Goal: Use online tool/utility: Utilize a website feature to perform a specific function

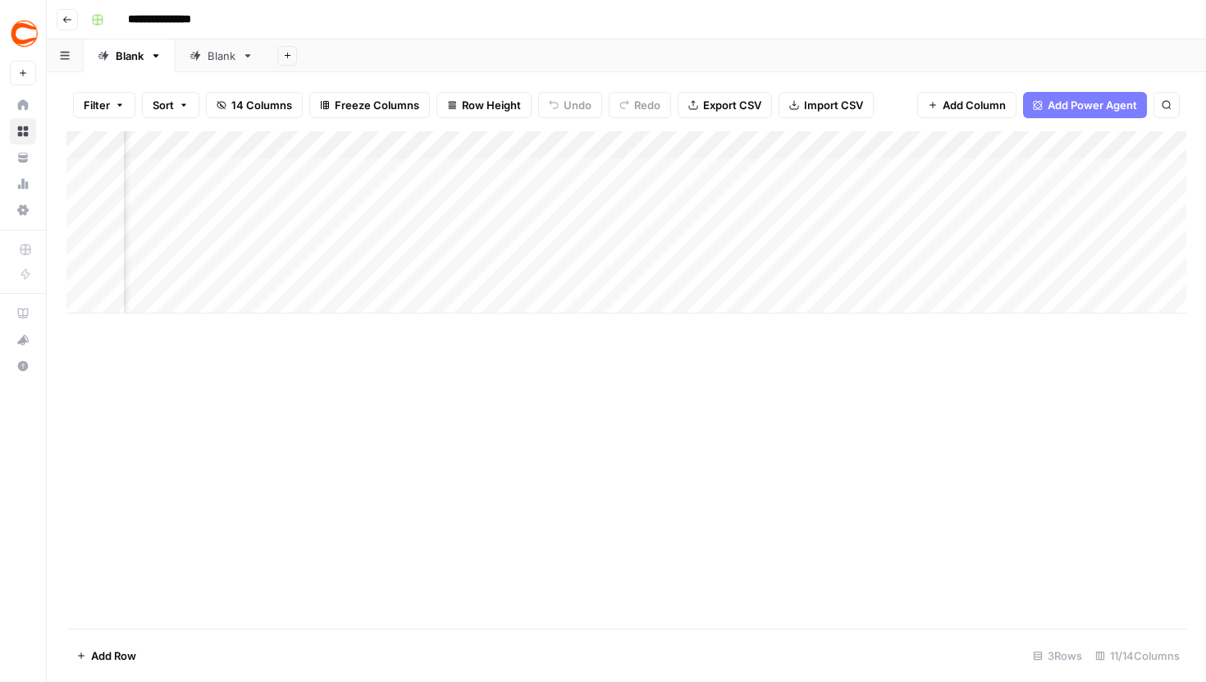
scroll to position [0, 565]
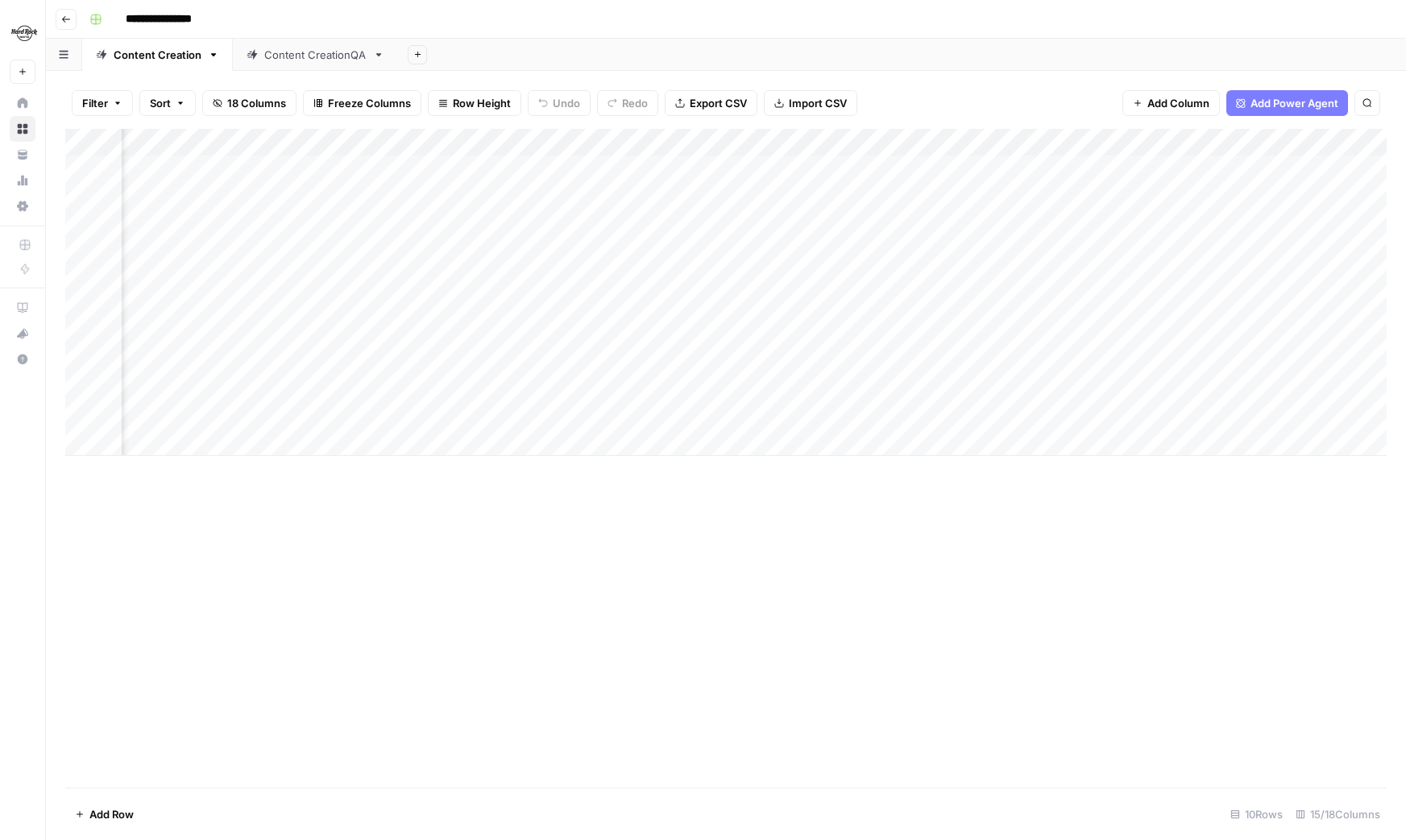
scroll to position [0, 1052]
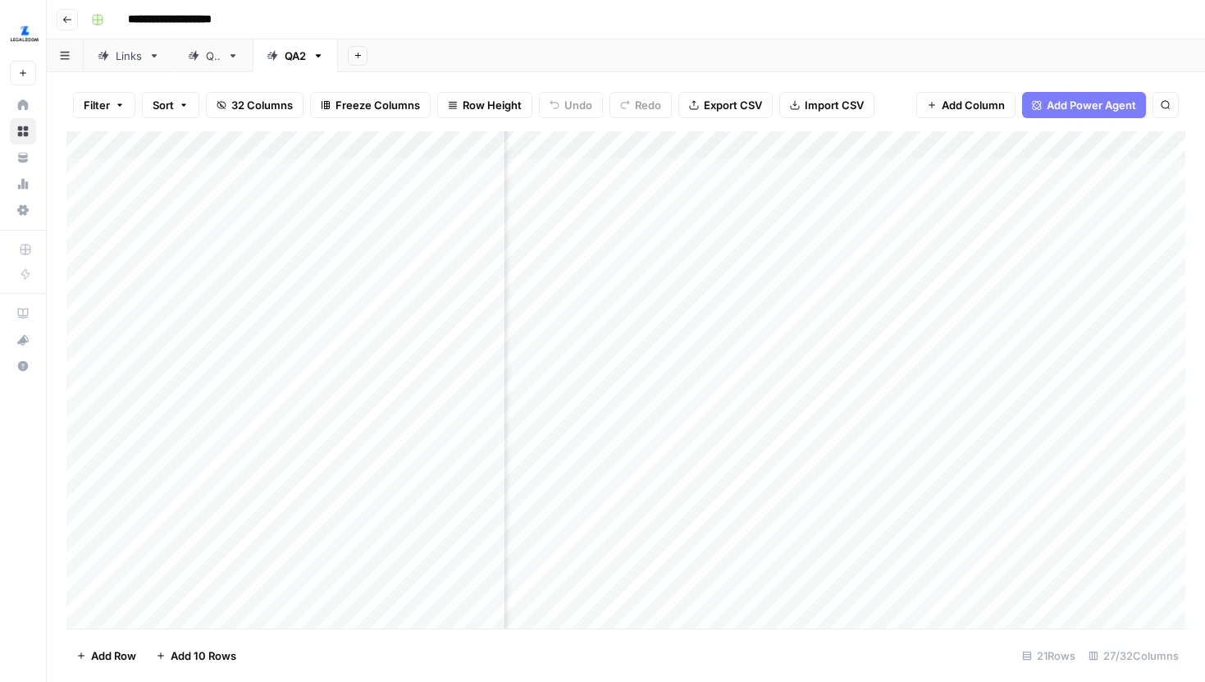
scroll to position [0, 1103]
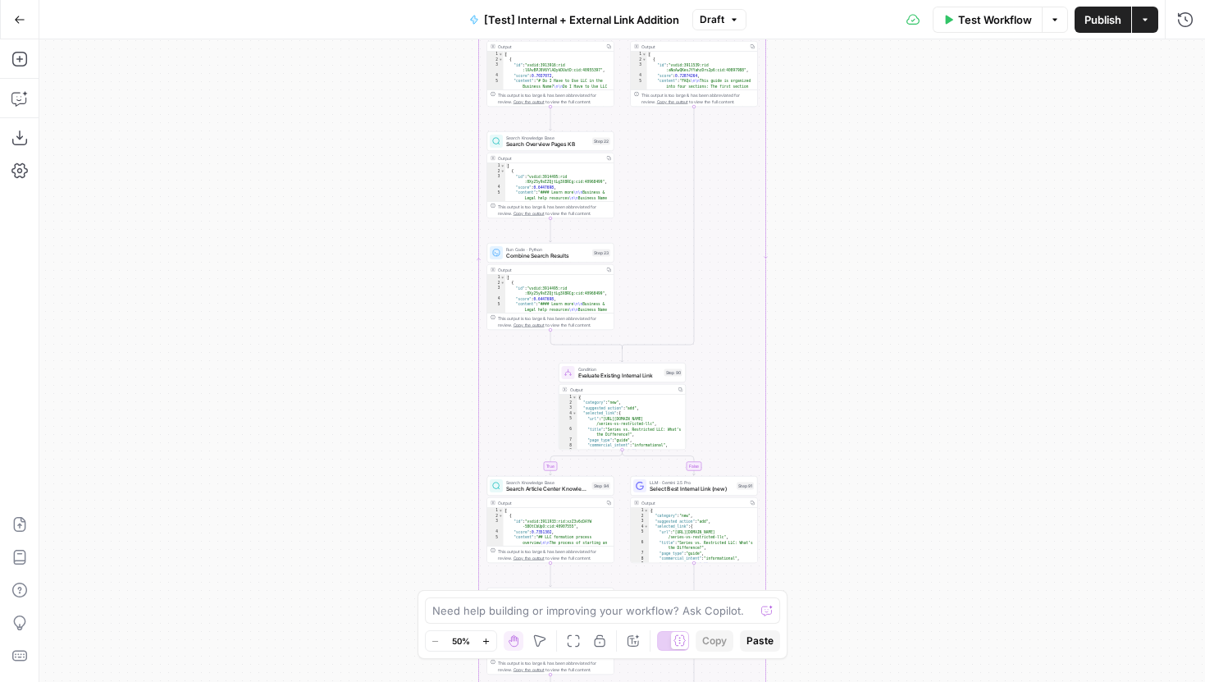
drag, startPoint x: 839, startPoint y: 160, endPoint x: 817, endPoint y: 419, distance: 260.2
click at [817, 412] on div "true false true false true false Workflow Set Inputs Inputs Run Code · Python R…" at bounding box center [622, 360] width 1166 height 642
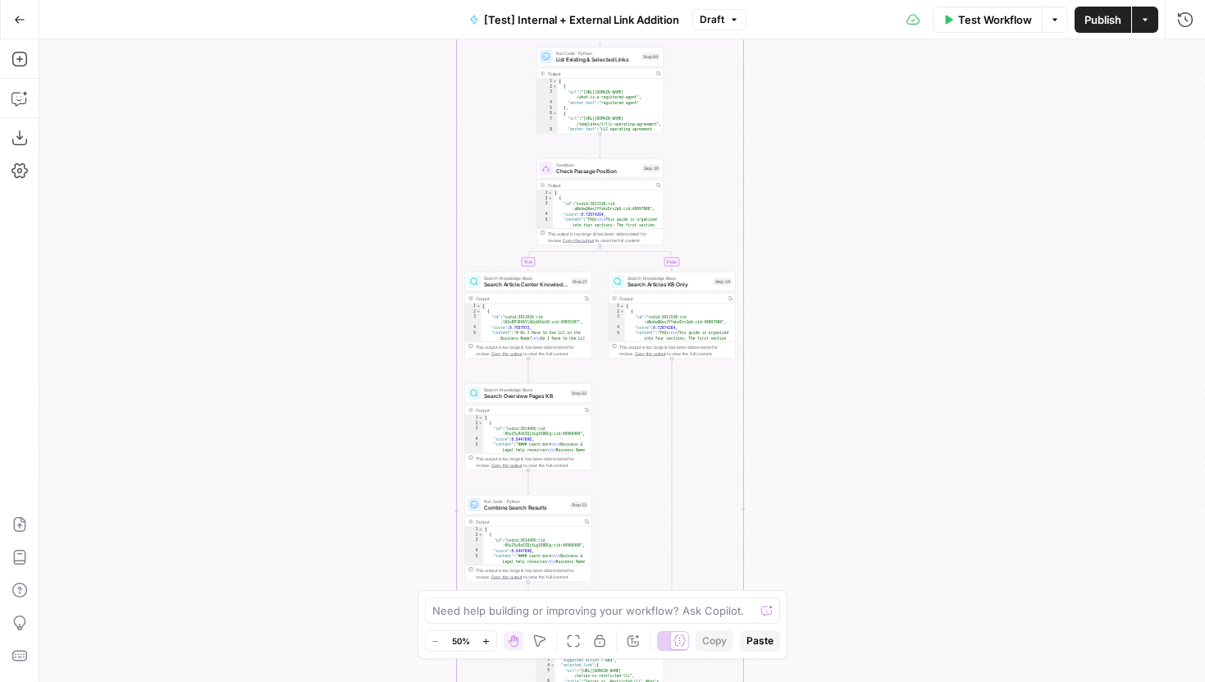
drag, startPoint x: 834, startPoint y: 282, endPoint x: 834, endPoint y: 583, distance: 301.1
click at [834, 583] on div "true false true false true false Workflow Set Inputs Inputs Run Code · Python R…" at bounding box center [622, 360] width 1166 height 642
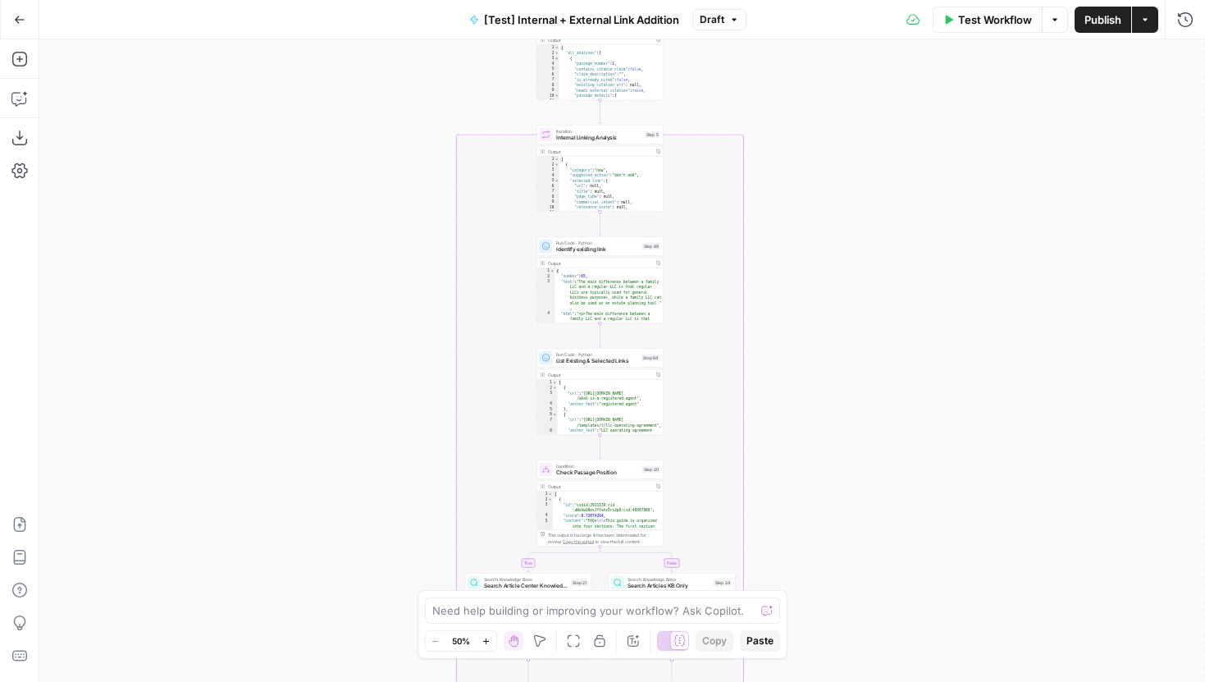
drag, startPoint x: 775, startPoint y: 107, endPoint x: 775, endPoint y: 537, distance: 430.0
click at [775, 517] on div "true false true false true false Workflow Set Inputs Inputs Run Code · Python R…" at bounding box center [622, 360] width 1166 height 642
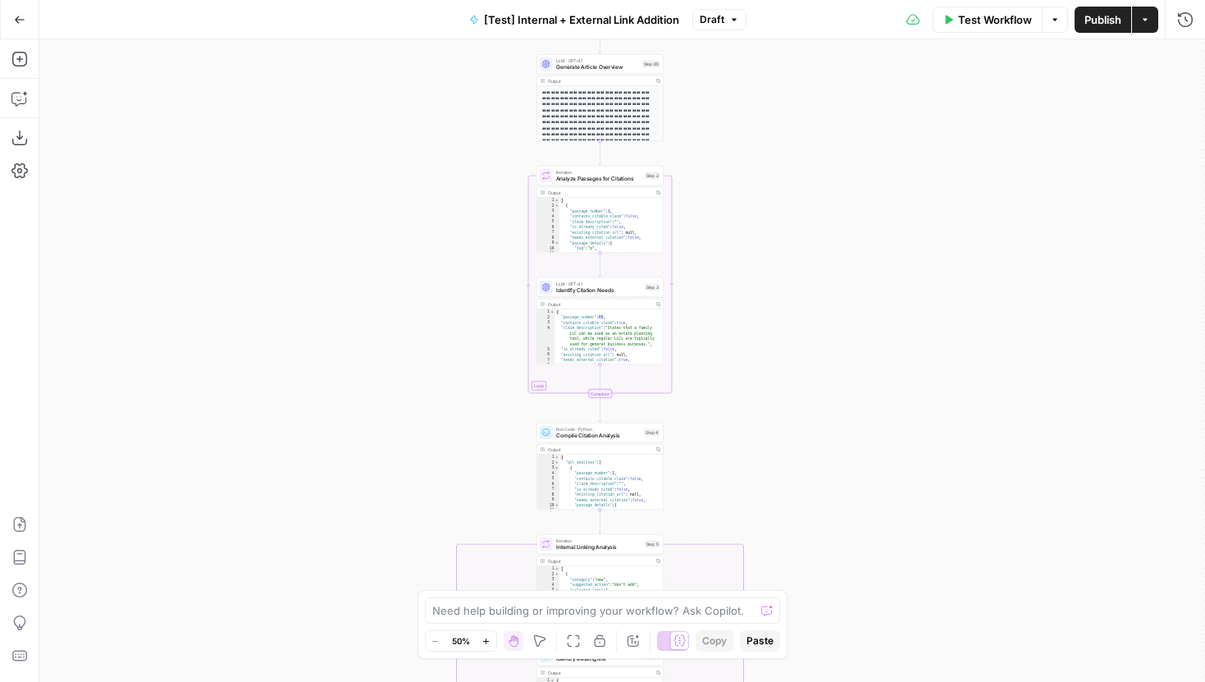
drag, startPoint x: 776, startPoint y: 358, endPoint x: 776, endPoint y: 597, distance: 238.8
click at [776, 581] on div "true false true false true false Workflow Set Inputs Inputs Run Code · Python R…" at bounding box center [622, 360] width 1166 height 642
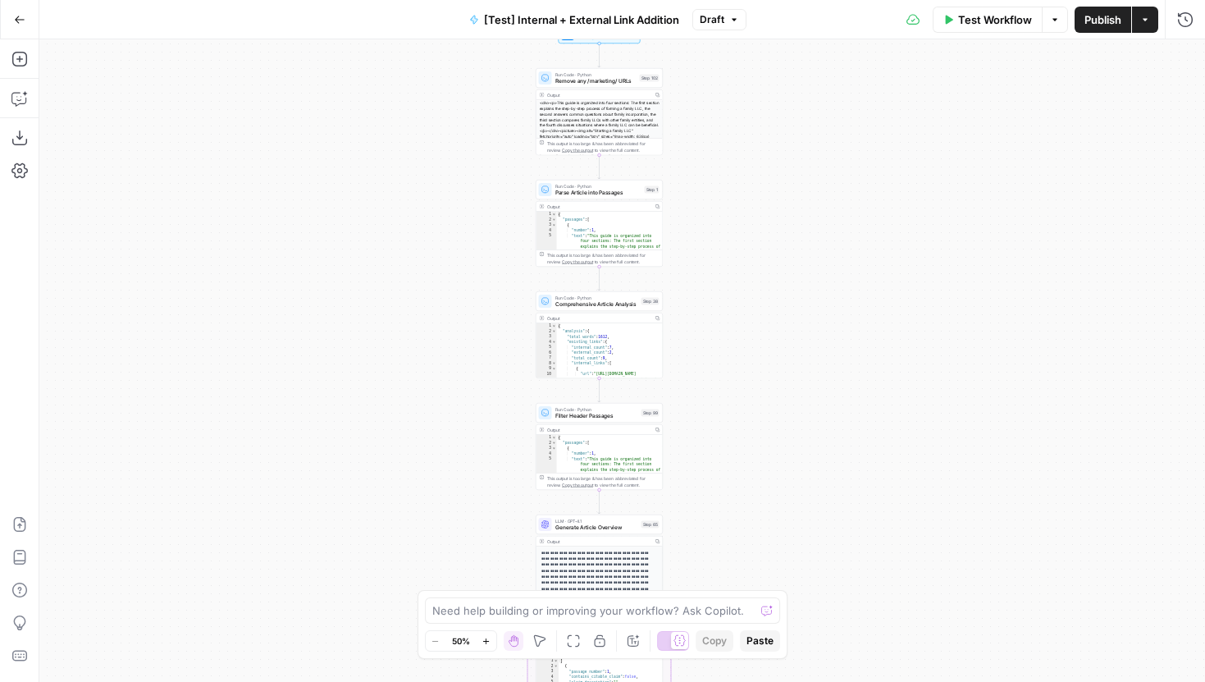
drag, startPoint x: 762, startPoint y: 129, endPoint x: 762, endPoint y: 479, distance: 350.4
click at [762, 474] on div "true false true false true false Workflow Set Inputs Inputs Run Code · Python R…" at bounding box center [622, 360] width 1166 height 642
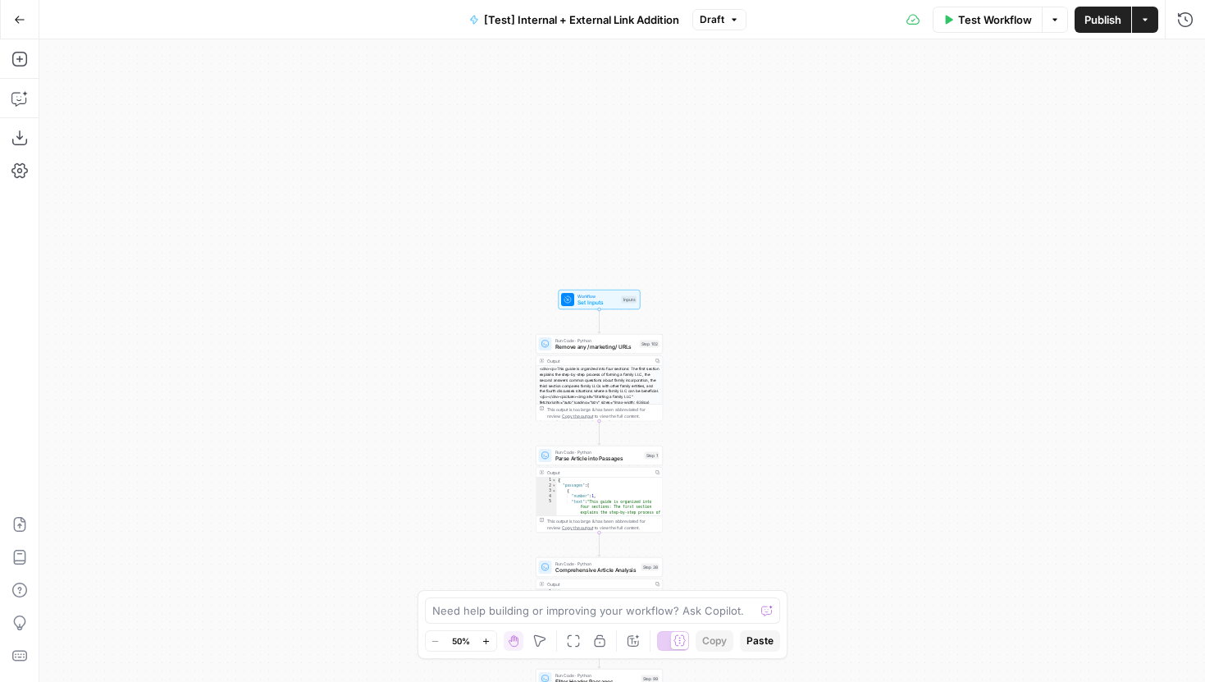
click at [485, 640] on icon "button" at bounding box center [486, 641] width 6 height 6
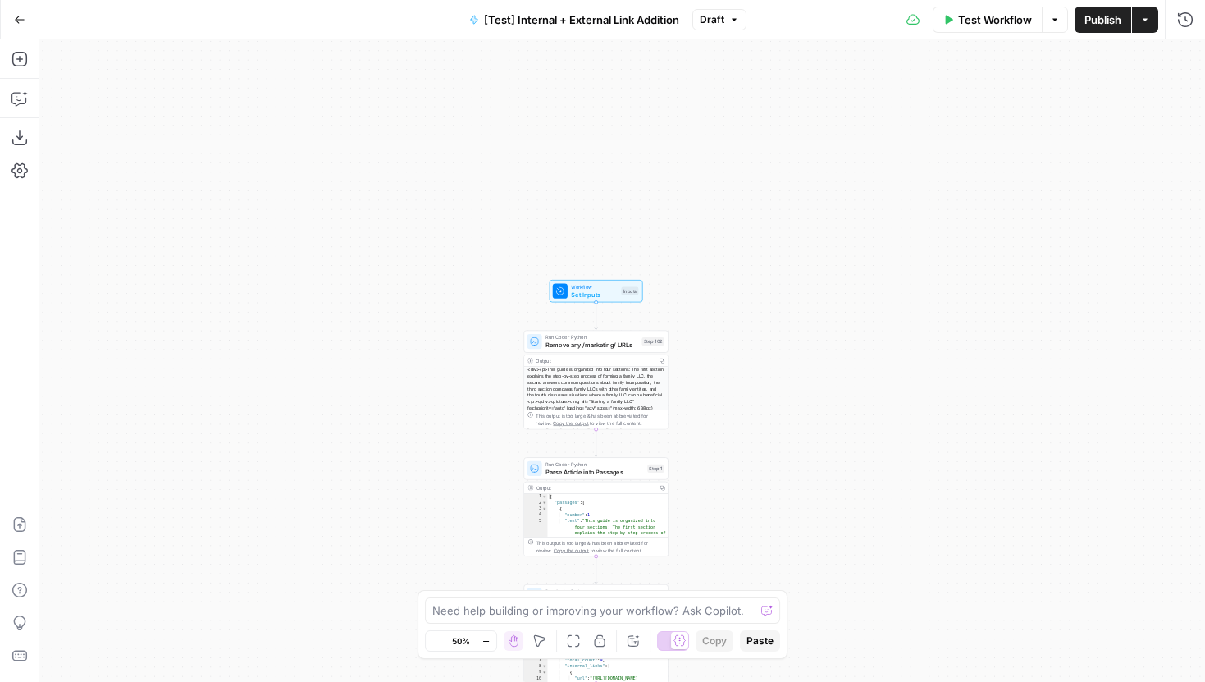
click at [485, 640] on icon "button" at bounding box center [486, 641] width 6 height 6
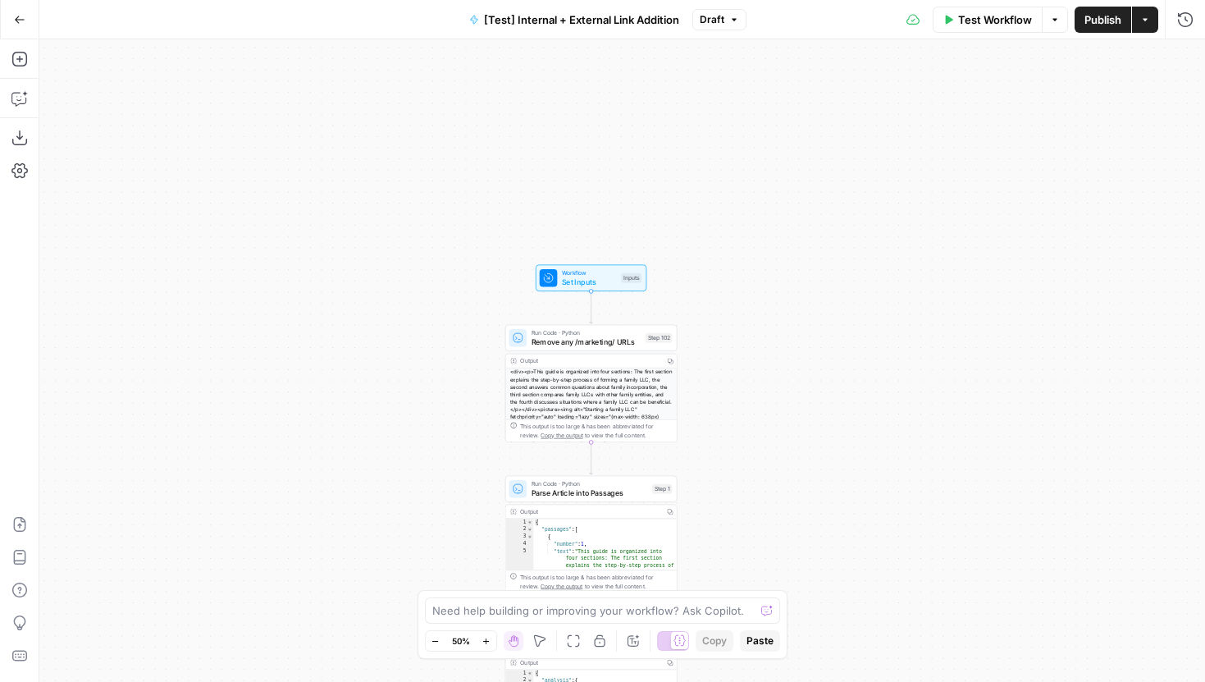
click at [485, 640] on icon "button" at bounding box center [486, 641] width 6 height 6
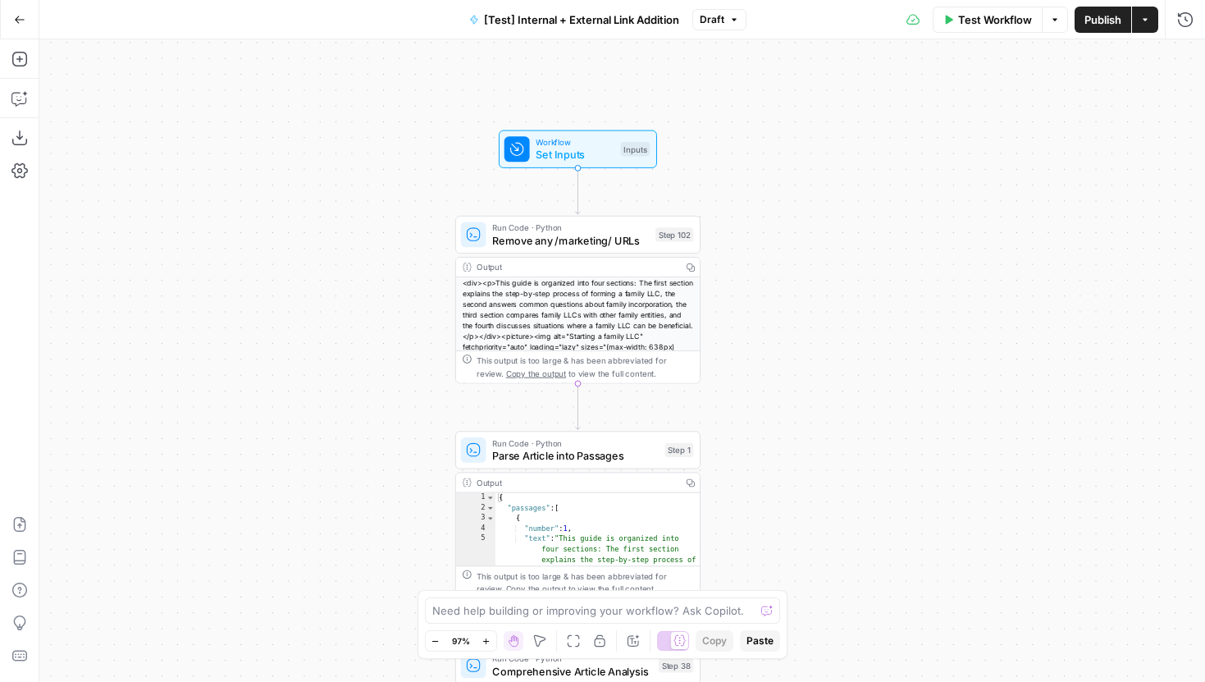
drag, startPoint x: 399, startPoint y: 569, endPoint x: 399, endPoint y: 225, distance: 344.6
click at [399, 225] on div "true false true false true false Workflow Set Inputs Inputs Run Code · Python R…" at bounding box center [622, 360] width 1166 height 642
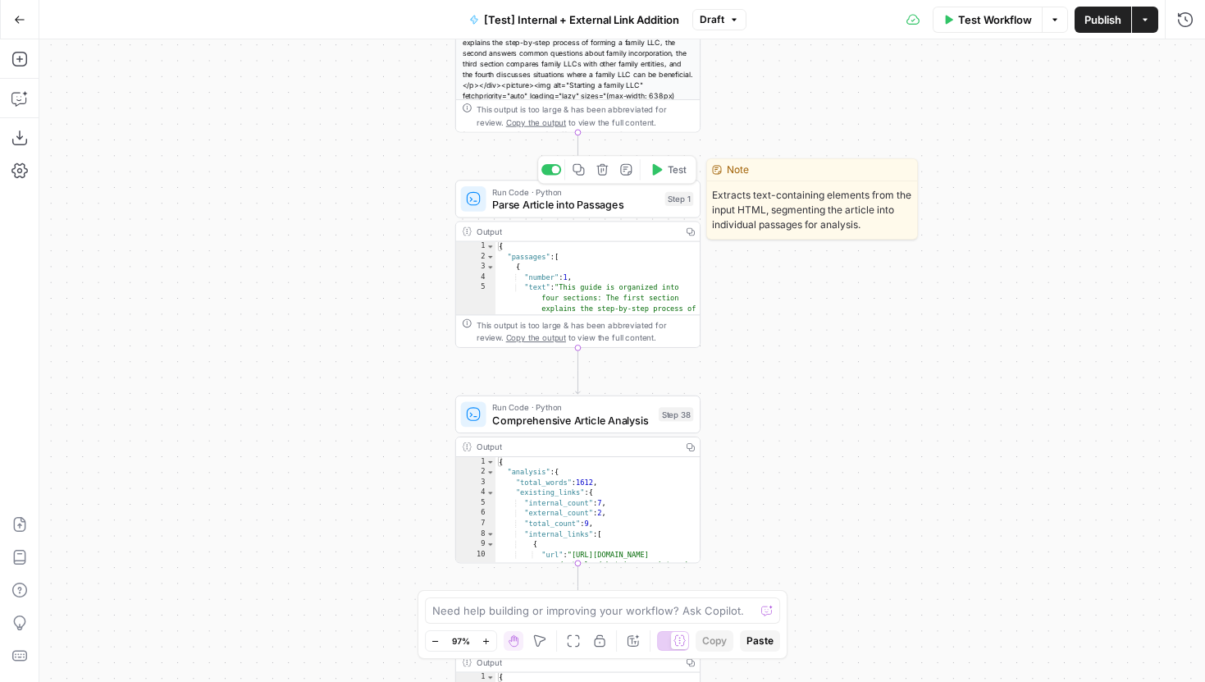
click at [586, 203] on span "Parse Article into Passages" at bounding box center [575, 205] width 167 height 16
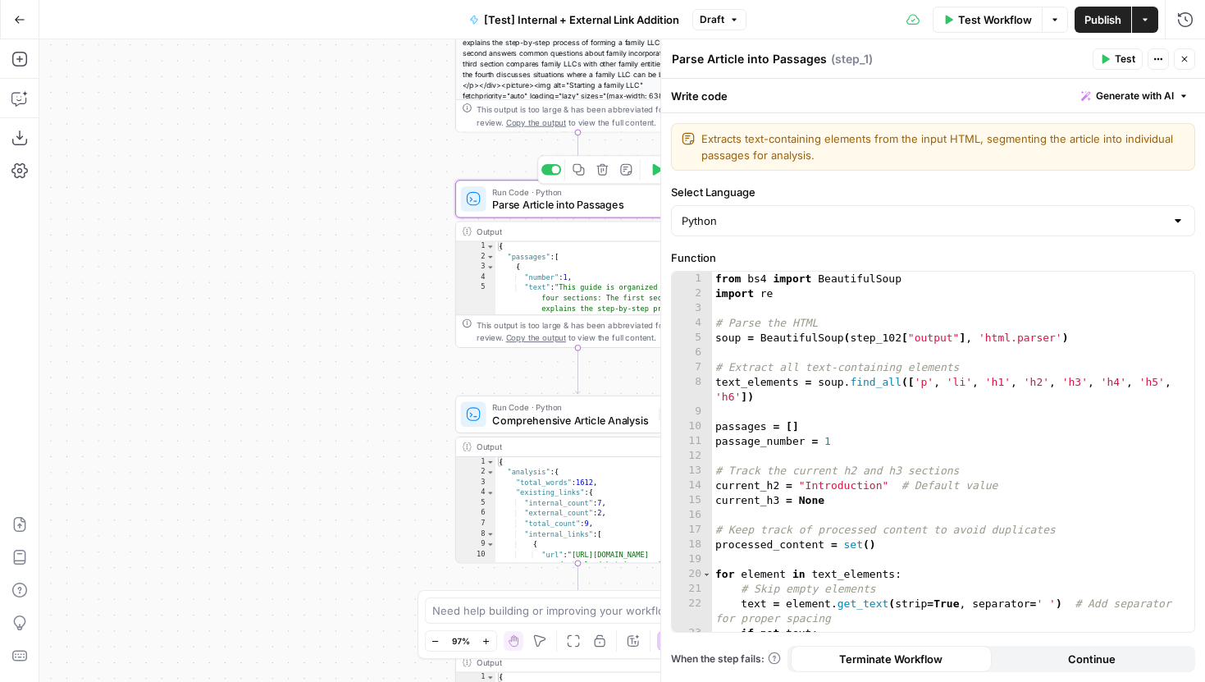
type textarea "*"
drag, startPoint x: 475, startPoint y: 263, endPoint x: 385, endPoint y: 248, distance: 91.6
click at [385, 248] on div "true false true false true false Workflow Set Inputs Inputs Run Code · Python R…" at bounding box center [622, 360] width 1166 height 642
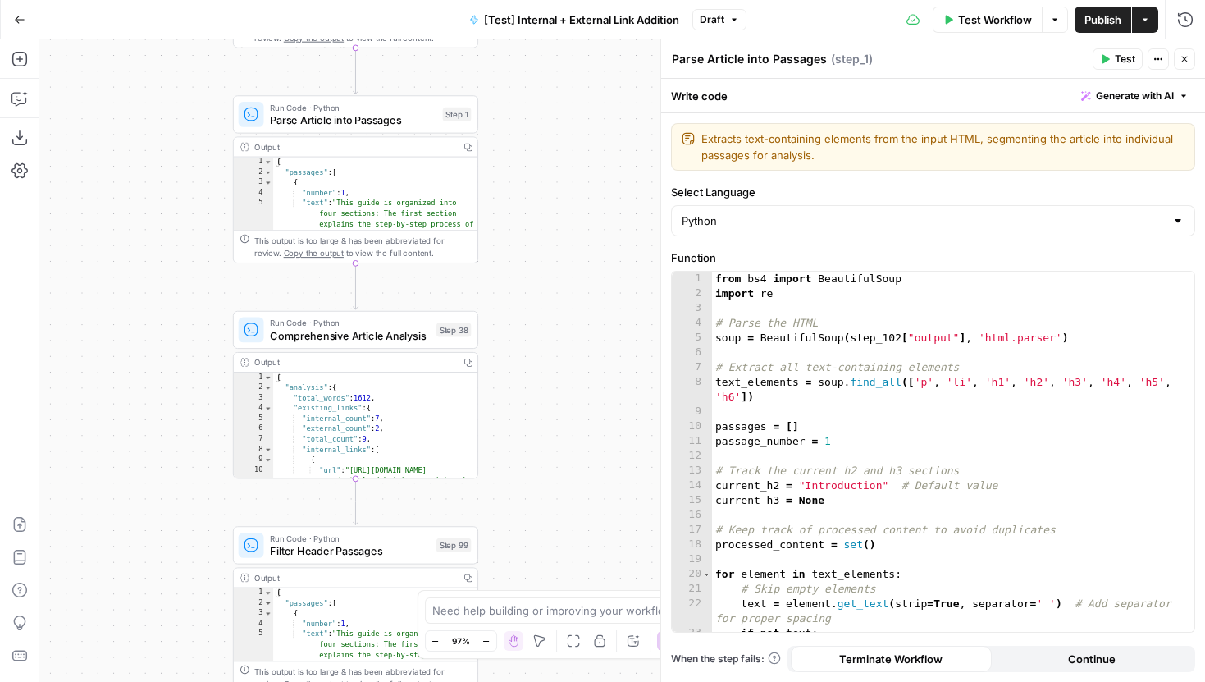
drag, startPoint x: 385, startPoint y: 248, endPoint x: 162, endPoint y: 163, distance: 237.9
click at [162, 163] on div "true false true false true false Workflow Set Inputs Inputs Run Code · Python R…" at bounding box center [622, 360] width 1166 height 642
